Goal: Information Seeking & Learning: Find specific fact

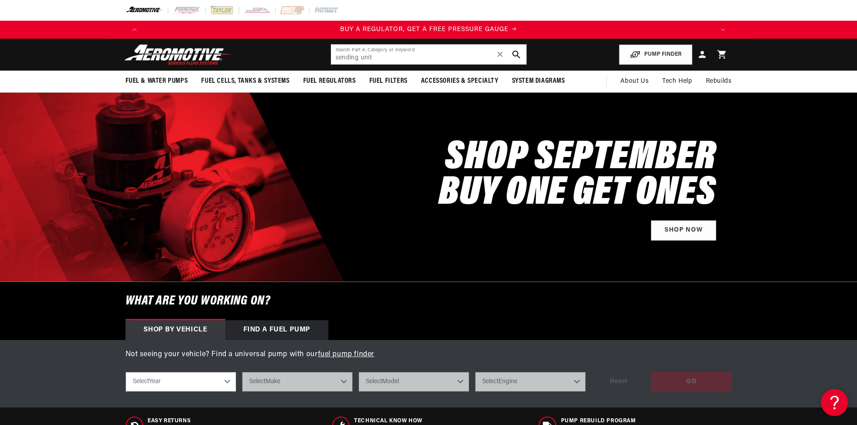
type input "sending unit"
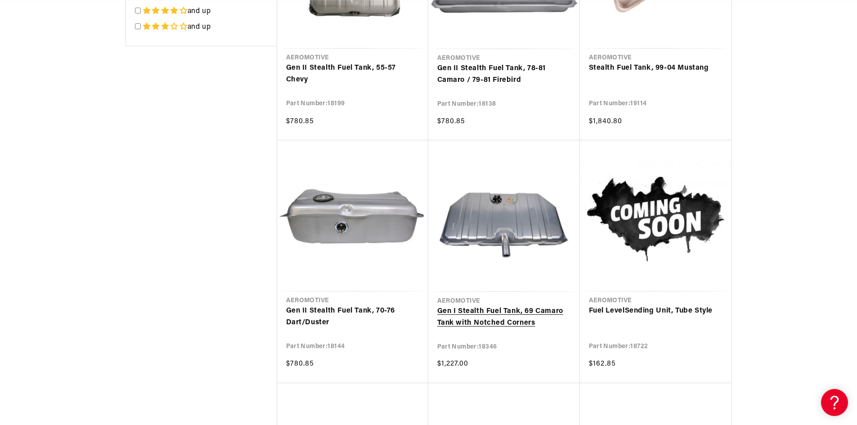
scroll to position [0, 571]
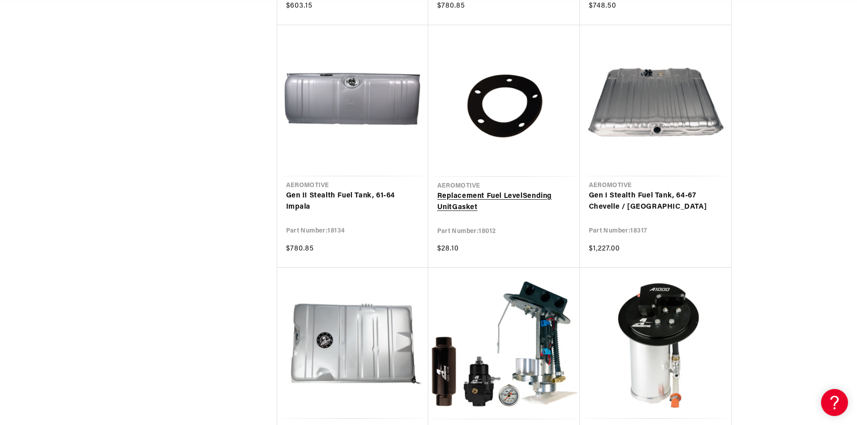
scroll to position [2205, 0]
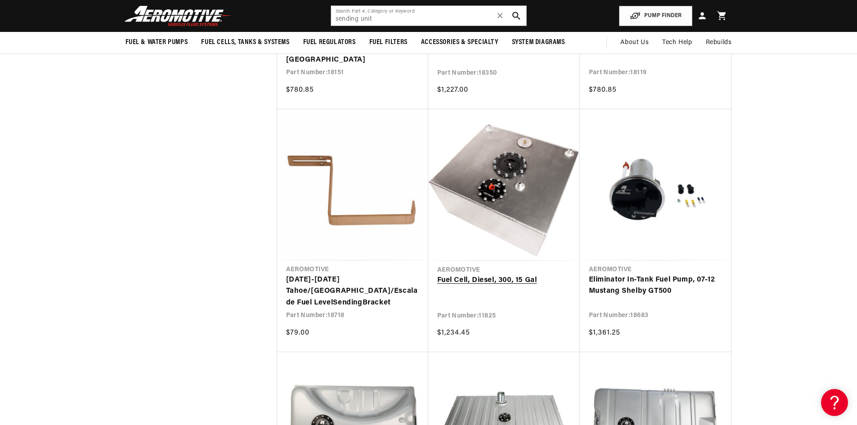
scroll to position [0, 1141]
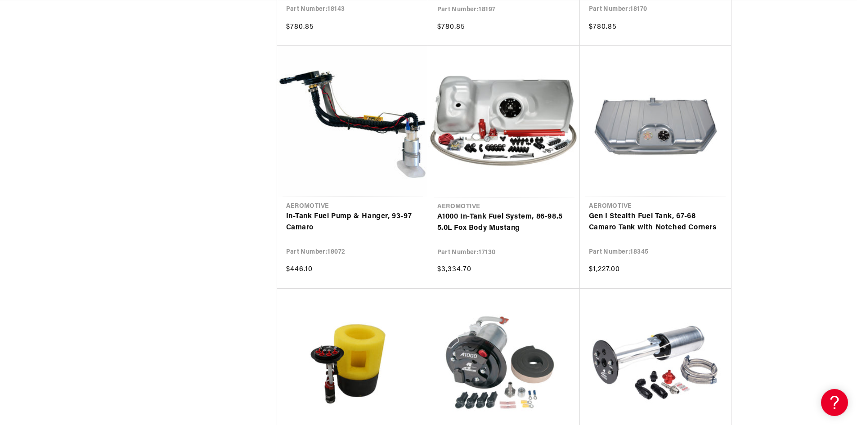
scroll to position [0, 1712]
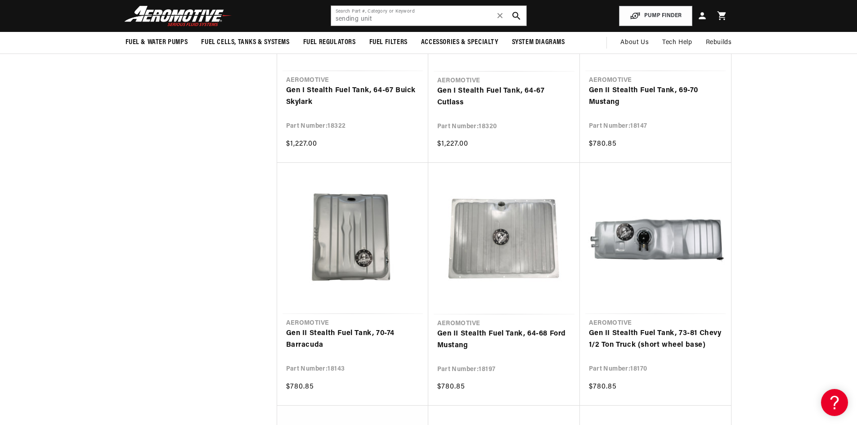
scroll to position [0, 0]
click at [376, 18] on input "sending unit" at bounding box center [428, 16] width 195 height 20
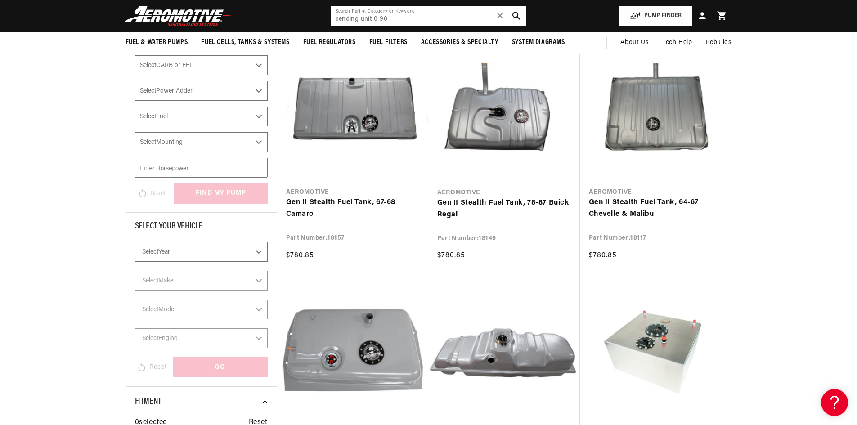
scroll to position [3, 0]
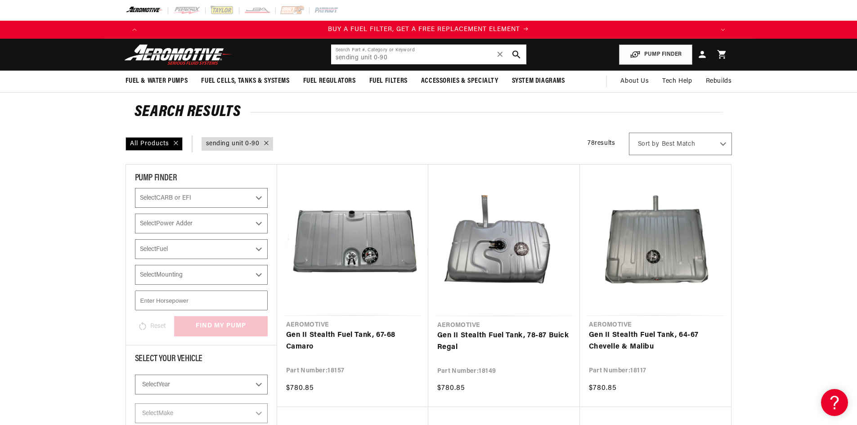
drag, startPoint x: 372, startPoint y: 56, endPoint x: 297, endPoint y: 64, distance: 74.7
click at [301, 63] on header "Fuel & Water Pumps Back In-Tank In-Line Fuel Pumps" at bounding box center [429, 55] width 652 height 32
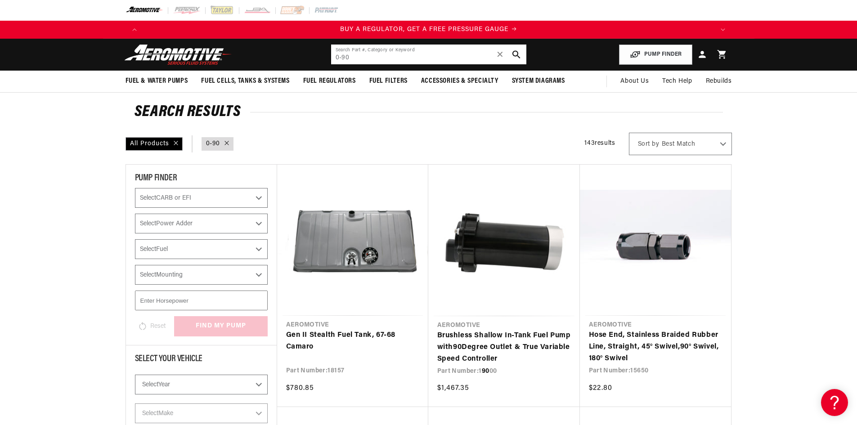
click at [373, 57] on input "0-90" at bounding box center [428, 55] width 195 height 20
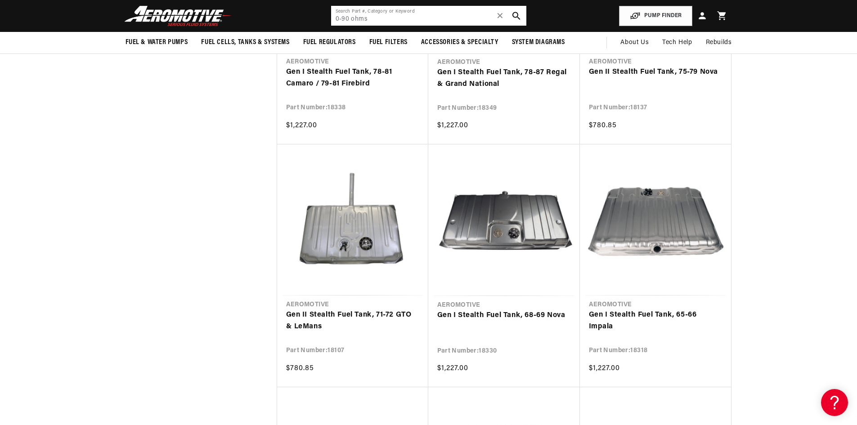
drag, startPoint x: 274, startPoint y: 25, endPoint x: 243, endPoint y: 29, distance: 32.3
click at [254, 26] on header "Fuel & Water Pumps Back In-Tank In-Line Fuel Pumps" at bounding box center [429, 16] width 652 height 32
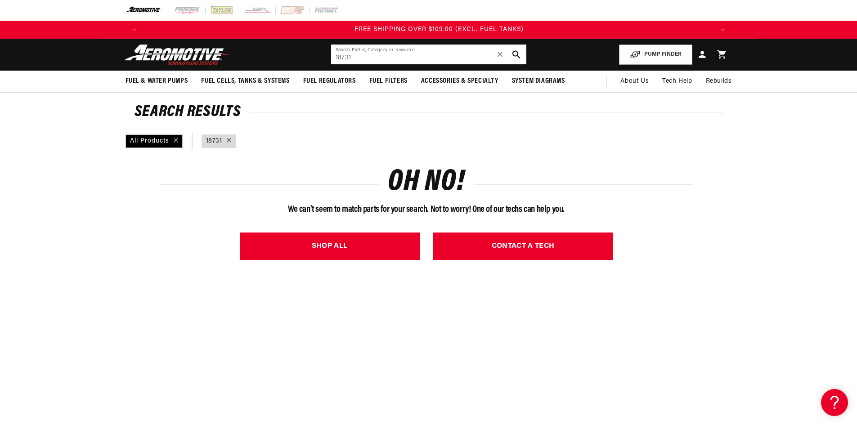
scroll to position [0, 1712]
click at [361, 60] on input "18731" at bounding box center [428, 55] width 195 height 20
type input "18731"
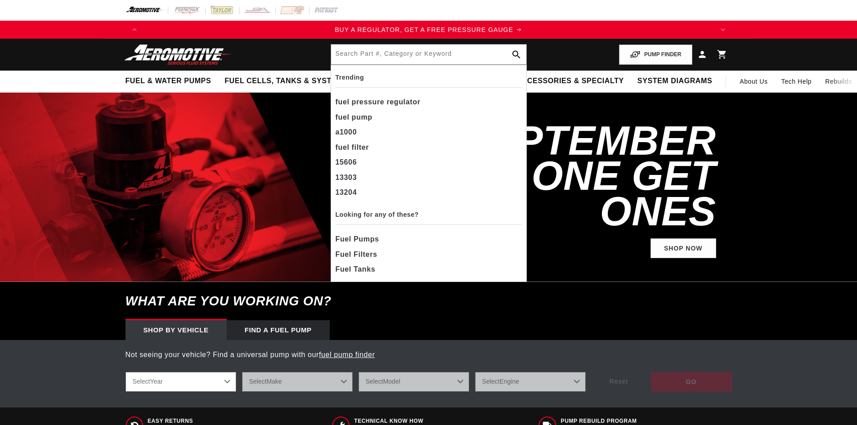
click at [385, 52] on input "text" at bounding box center [428, 55] width 195 height 20
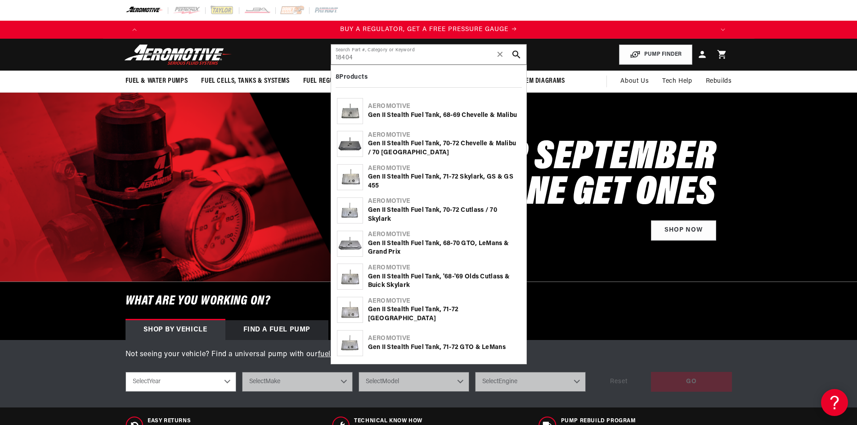
type input "18404"
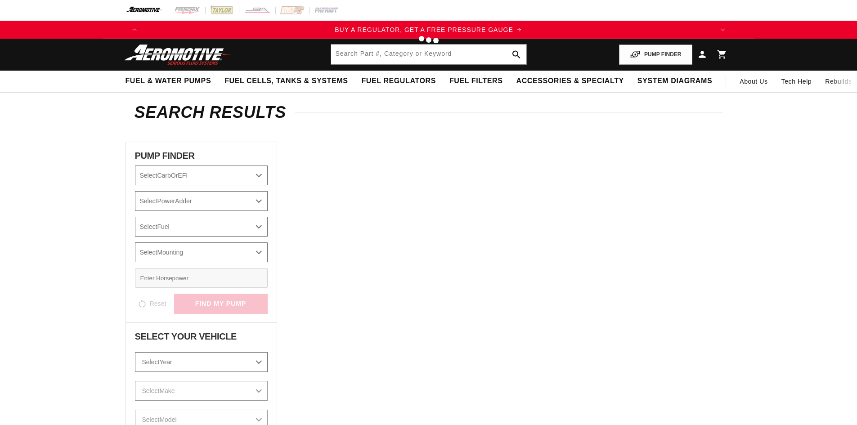
type input "18404"
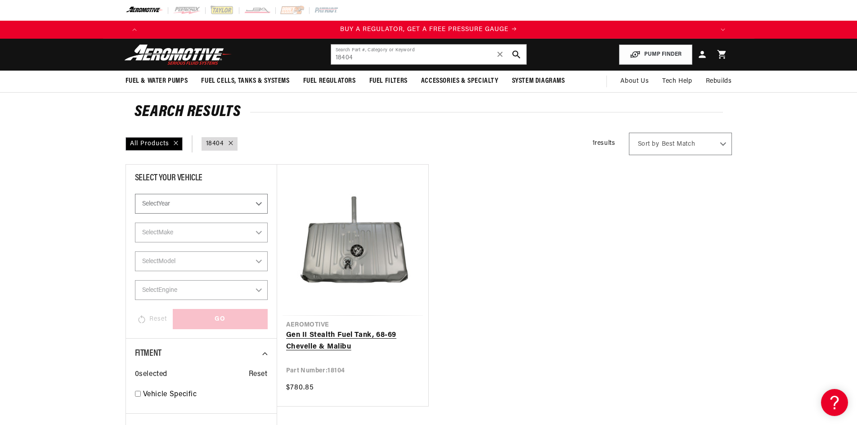
click at [328, 353] on link "Gen II Stealth Fuel Tank, 68-69 Chevelle & Malibu" at bounding box center [352, 341] width 133 height 23
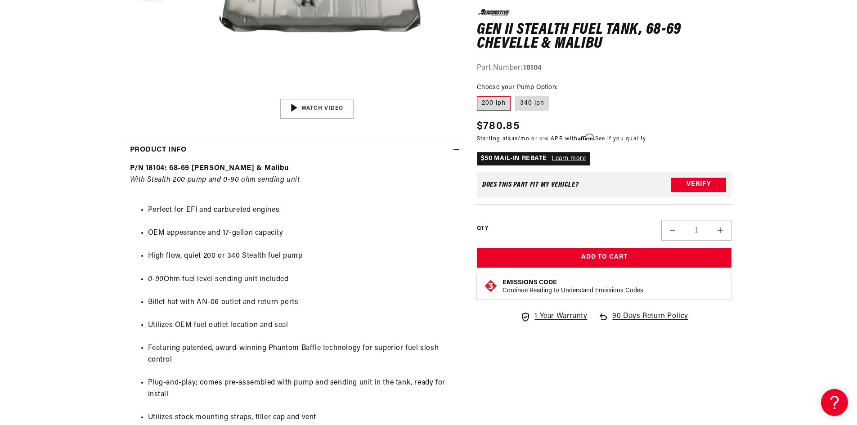
scroll to position [0, 571]
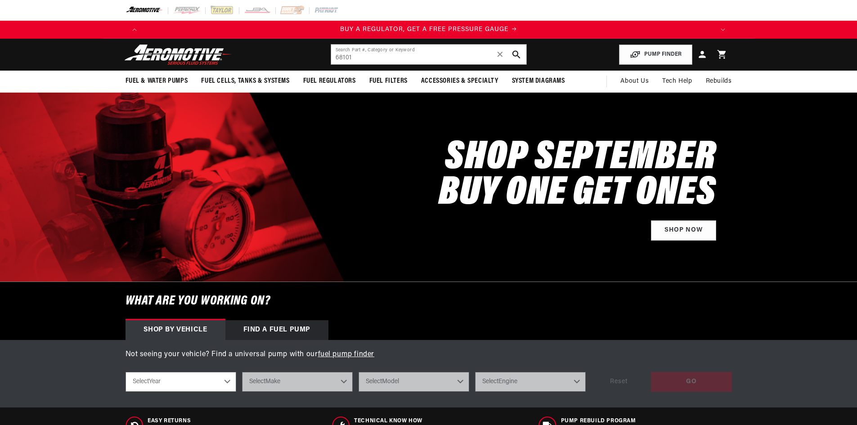
type input "68101"
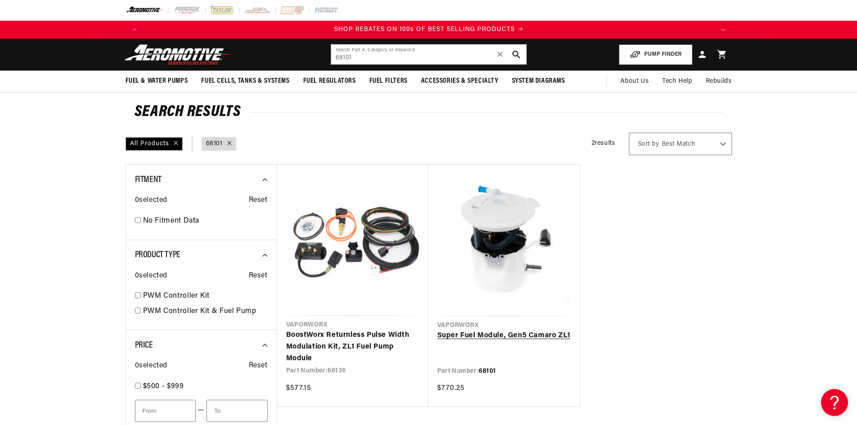
scroll to position [0, 1141]
drag, startPoint x: 367, startPoint y: 59, endPoint x: 322, endPoint y: 60, distance: 45.0
click at [322, 60] on header "Fuel & Water Pumps Back In-Tank In-Line Fuel Pumps" at bounding box center [429, 55] width 652 height 32
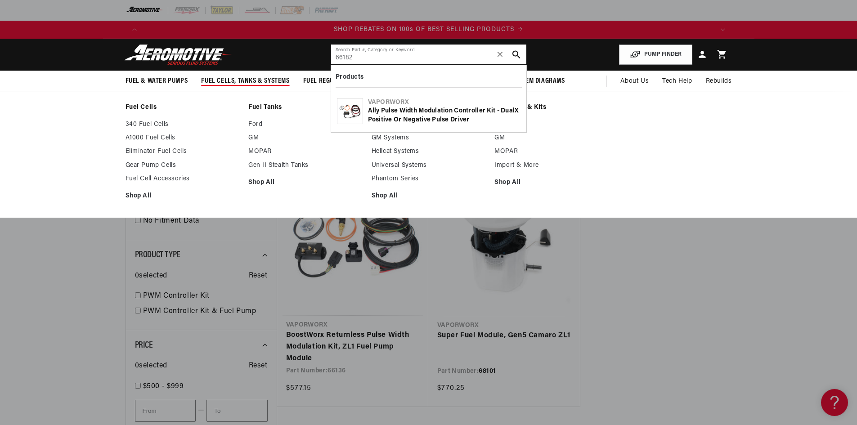
type input "66182"
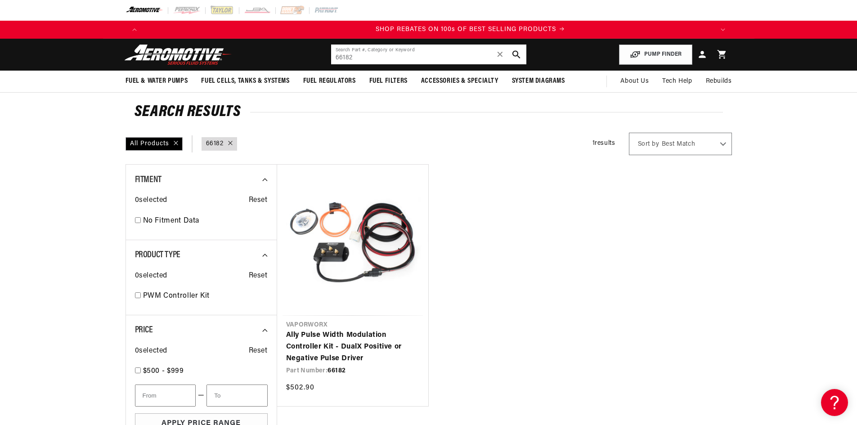
scroll to position [0, 1141]
click at [340, 334] on link "Ally Pulse Width Modulation Controller Kit - DualX Positive or Negative Pulse D…" at bounding box center [352, 347] width 133 height 35
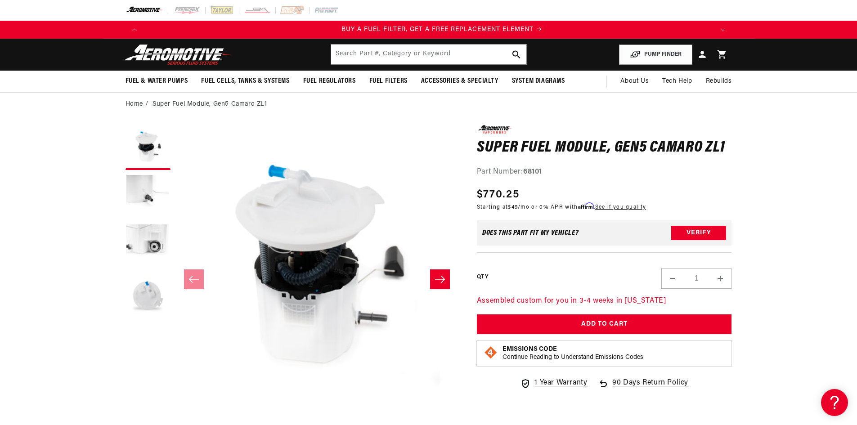
scroll to position [0, 571]
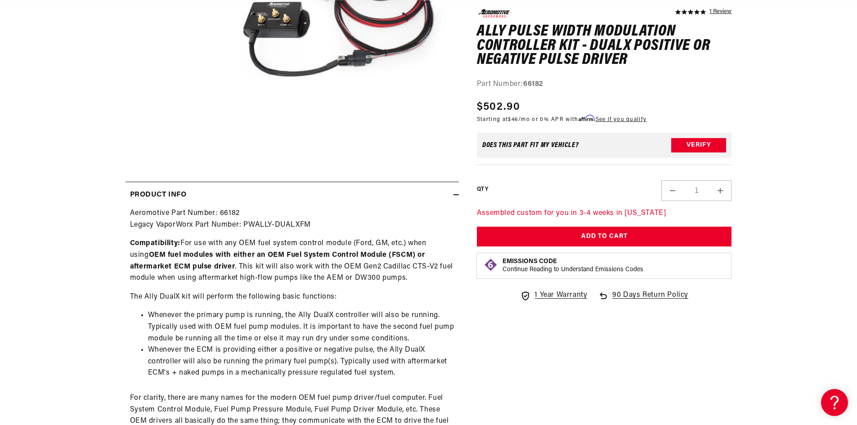
scroll to position [0, 1141]
